Goal: Check status: Check status

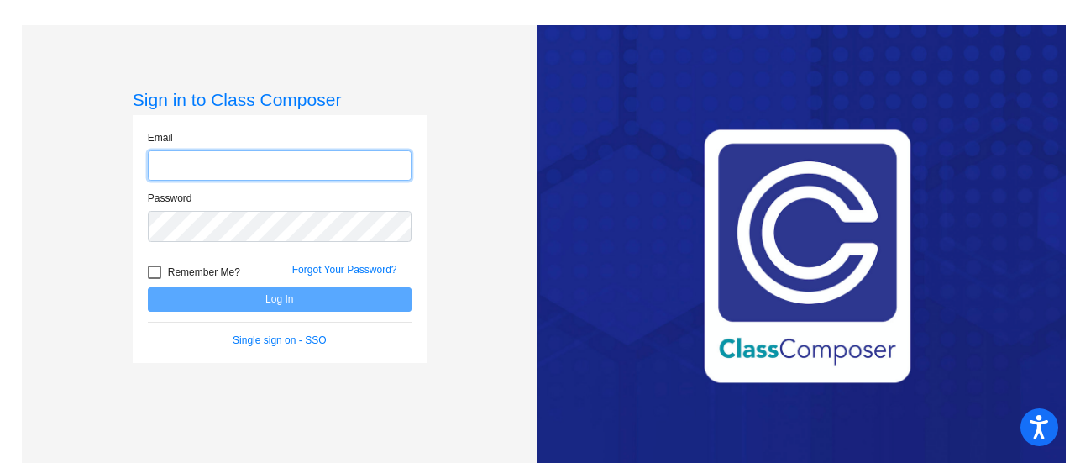
type input "[PERSON_NAME][EMAIL_ADDRESS][PERSON_NAME][DOMAIN_NAME]"
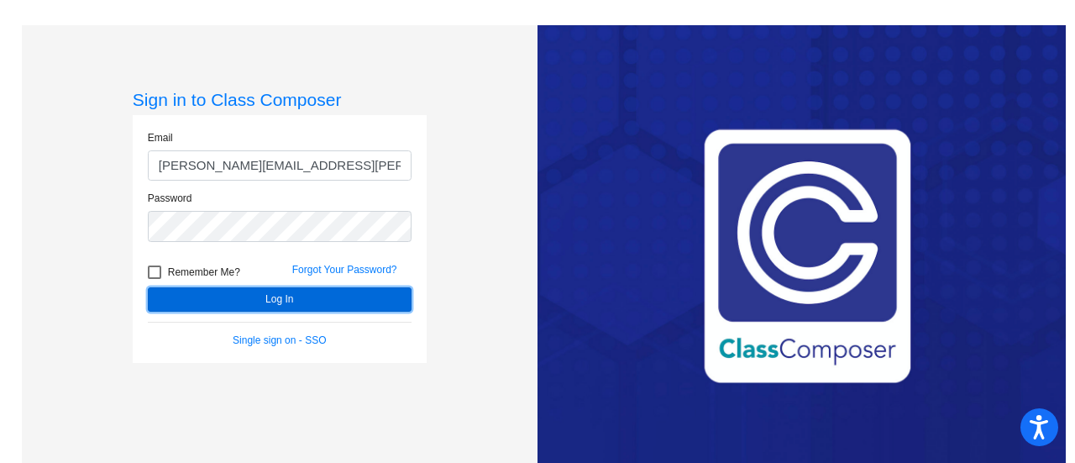
click at [293, 299] on button "Log In" at bounding box center [280, 299] width 264 height 24
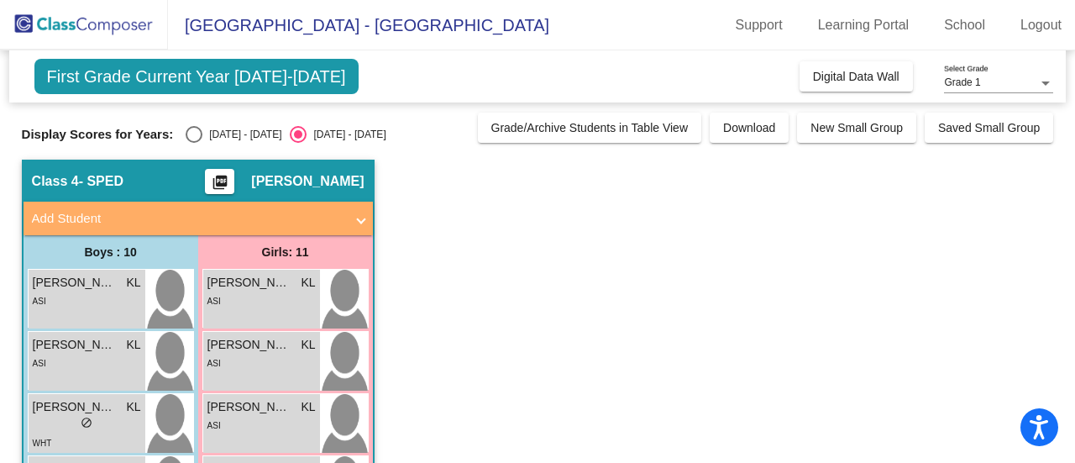
scroll to position [20, 0]
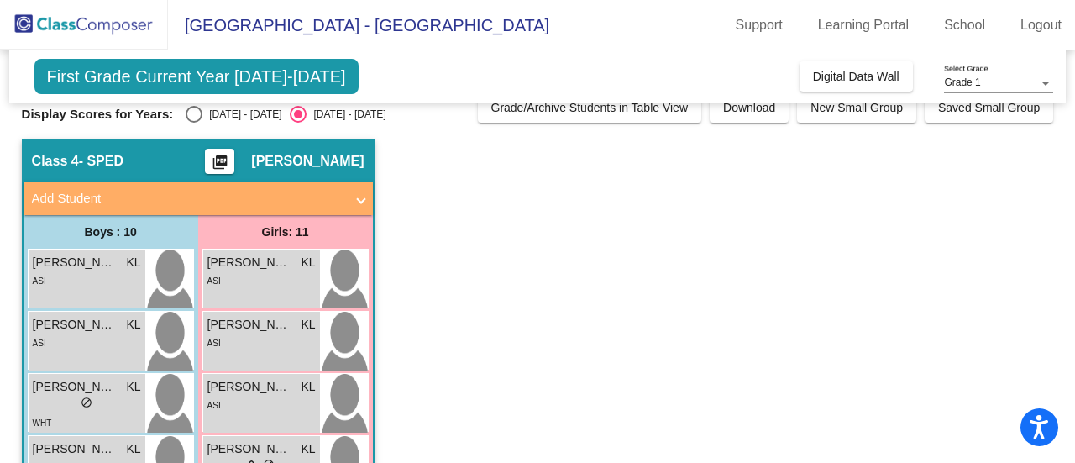
click at [189, 115] on div "Select an option" at bounding box center [194, 114] width 17 height 17
click at [193, 123] on input "[DATE] - [DATE]" at bounding box center [193, 123] width 1 height 1
radio input "true"
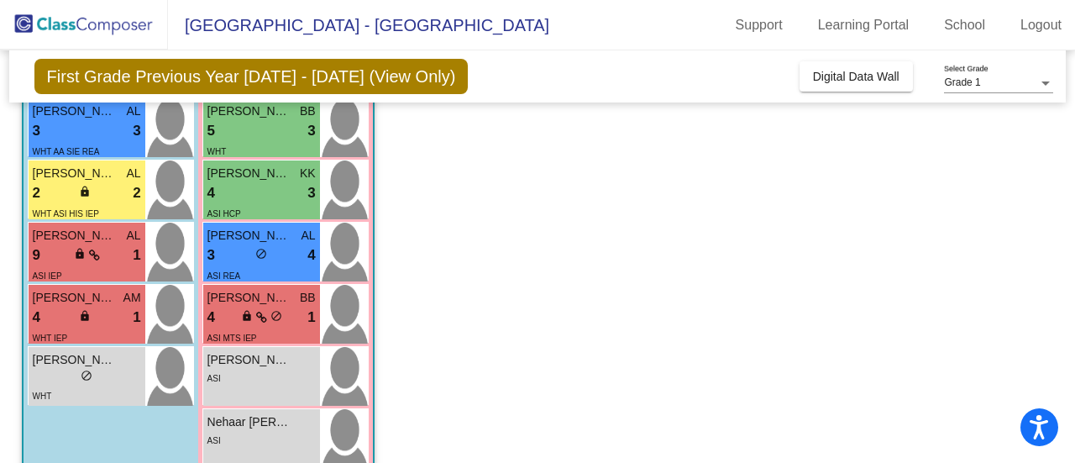
scroll to position [481, 0]
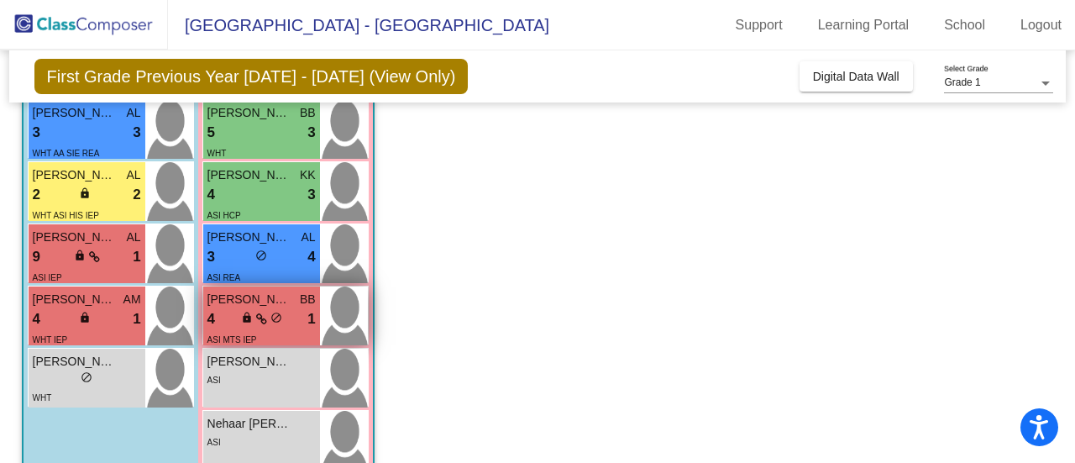
click at [277, 314] on span "do_not_disturb_alt" at bounding box center [277, 318] width 12 height 12
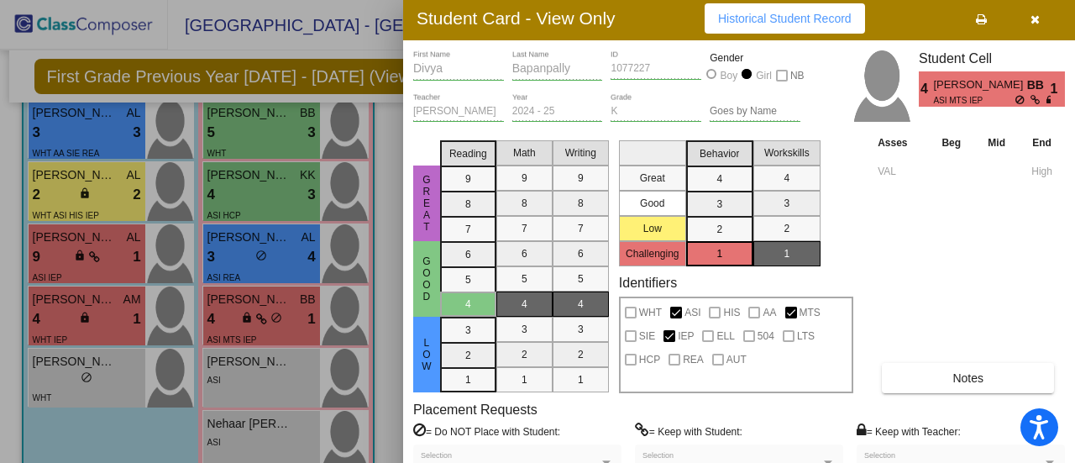
drag, startPoint x: 646, startPoint y: 23, endPoint x: 659, endPoint y: 19, distance: 13.0
click at [659, 19] on div "Student Card - View Only Historical Student Record" at bounding box center [739, 19] width 672 height 44
click at [1034, 19] on icon "button" at bounding box center [1035, 19] width 9 height 12
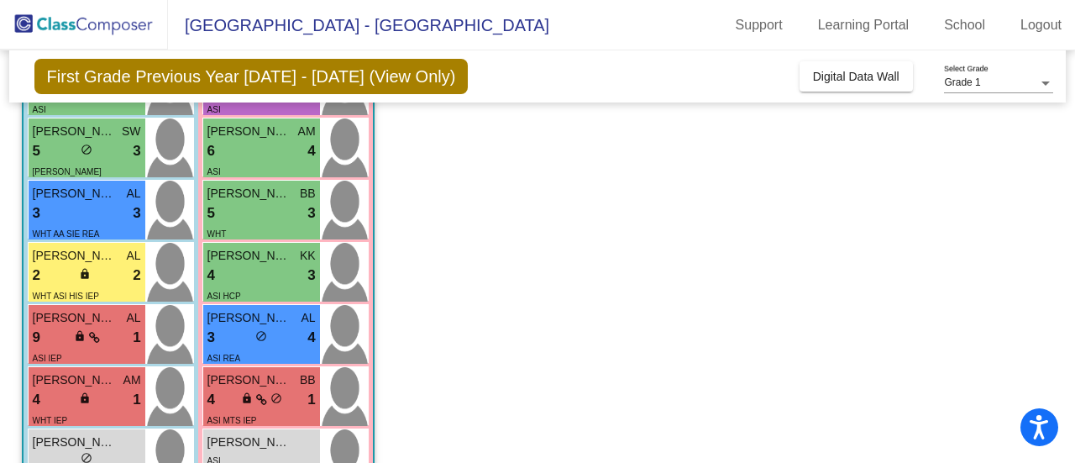
scroll to position [398, 0]
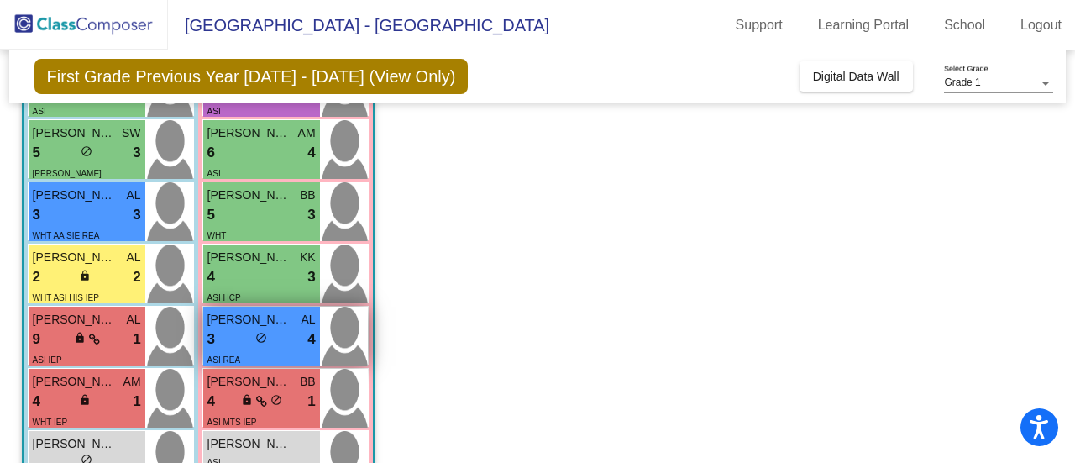
click at [278, 323] on span "[PERSON_NAME]" at bounding box center [250, 320] width 84 height 18
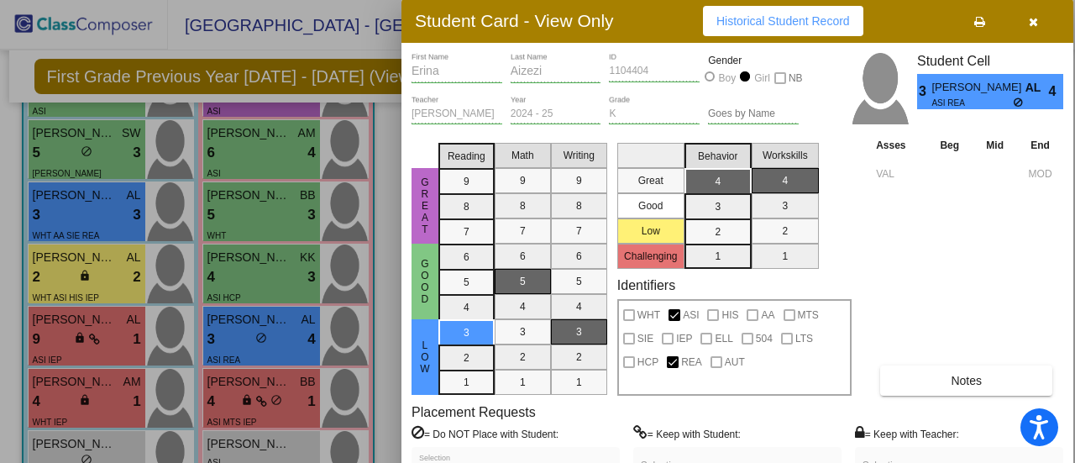
drag, startPoint x: 891, startPoint y: 23, endPoint x: 902, endPoint y: 22, distance: 11.0
click at [902, 22] on div "Student Card - View Only Historical Student Record" at bounding box center [738, 21] width 672 height 44
click at [1036, 23] on icon "button" at bounding box center [1033, 22] width 9 height 12
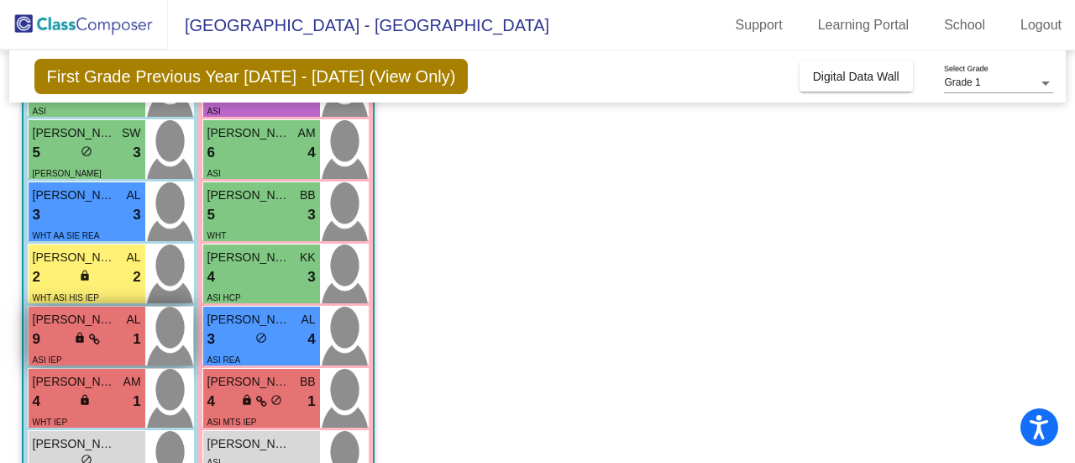
click at [87, 324] on span "[PERSON_NAME]" at bounding box center [75, 320] width 84 height 18
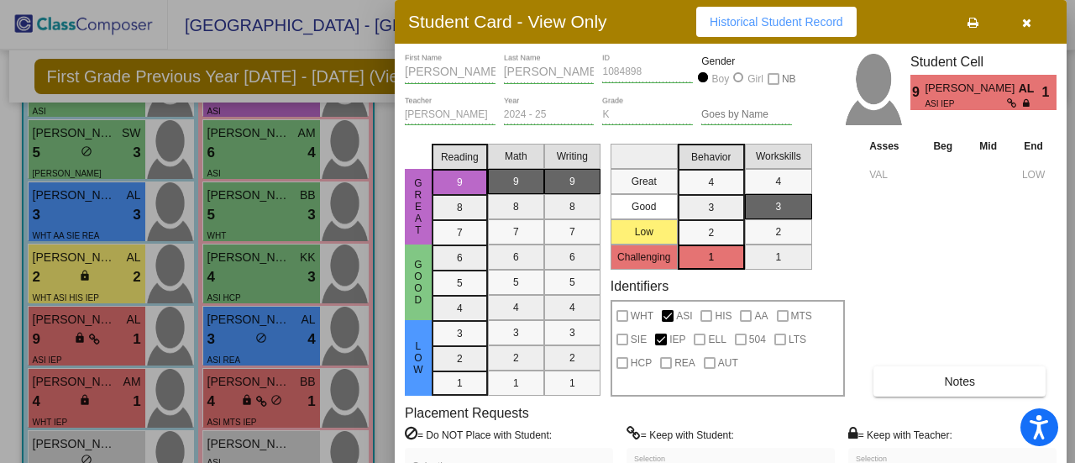
click at [891, 24] on div "Student Card - View Only Historical Student Record" at bounding box center [731, 22] width 672 height 44
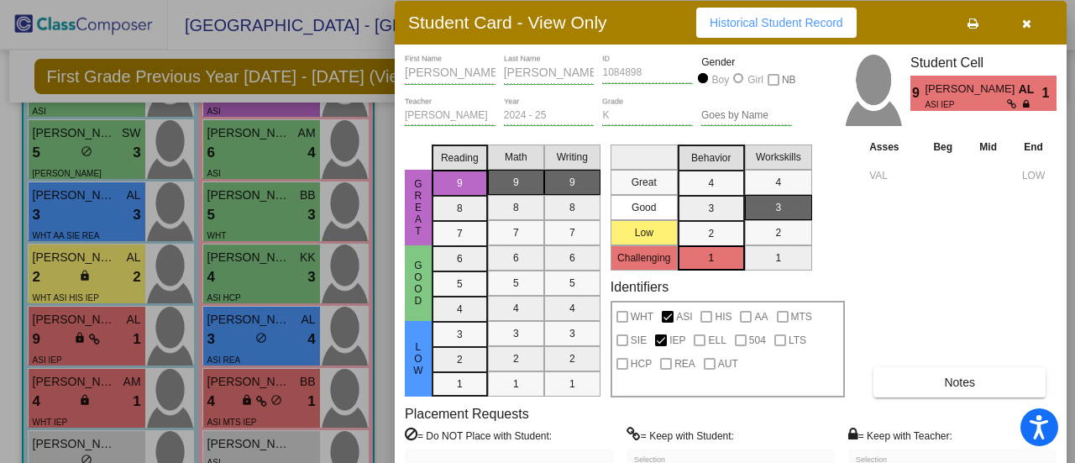
click at [1023, 28] on icon "button" at bounding box center [1026, 24] width 9 height 12
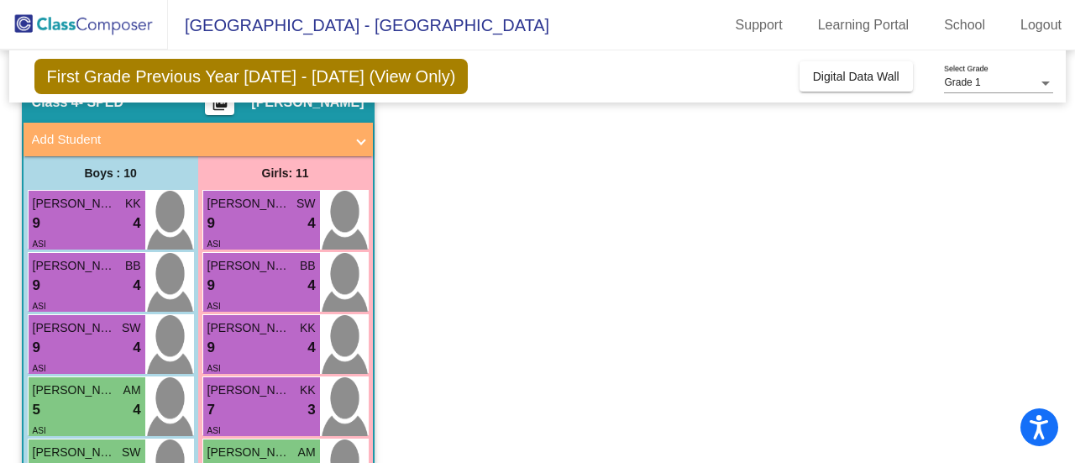
scroll to position [0, 0]
